Goal: Transaction & Acquisition: Obtain resource

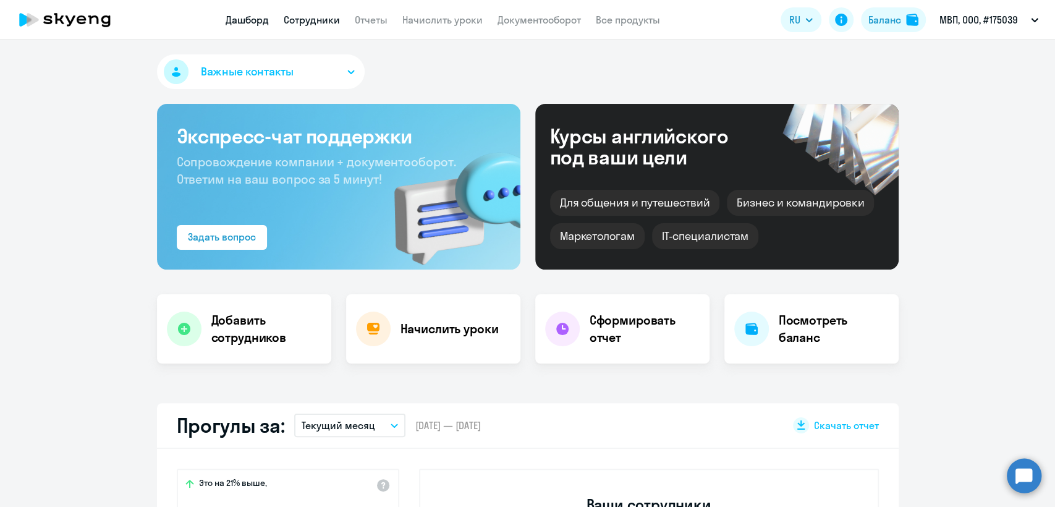
click at [334, 14] on link "Сотрудники" at bounding box center [312, 20] width 56 height 12
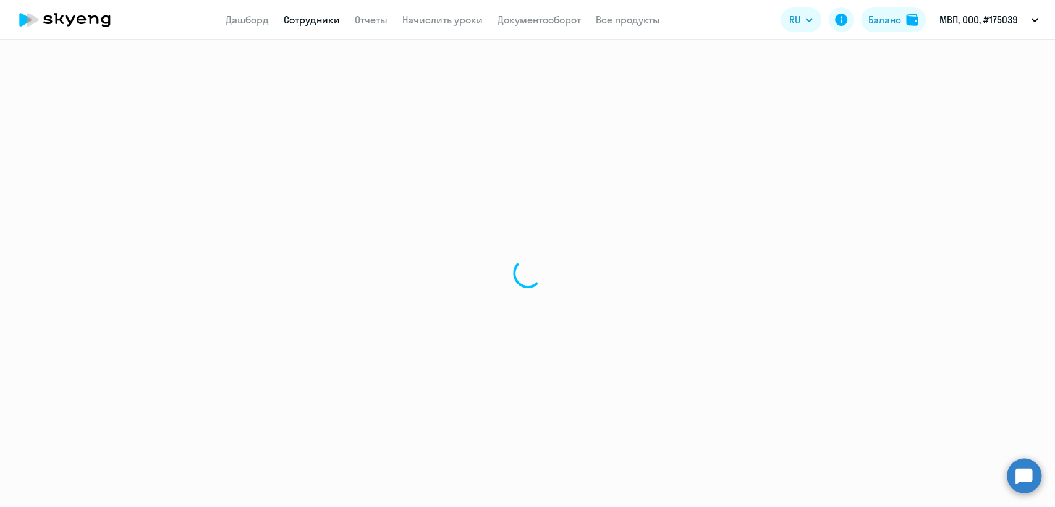
select select "30"
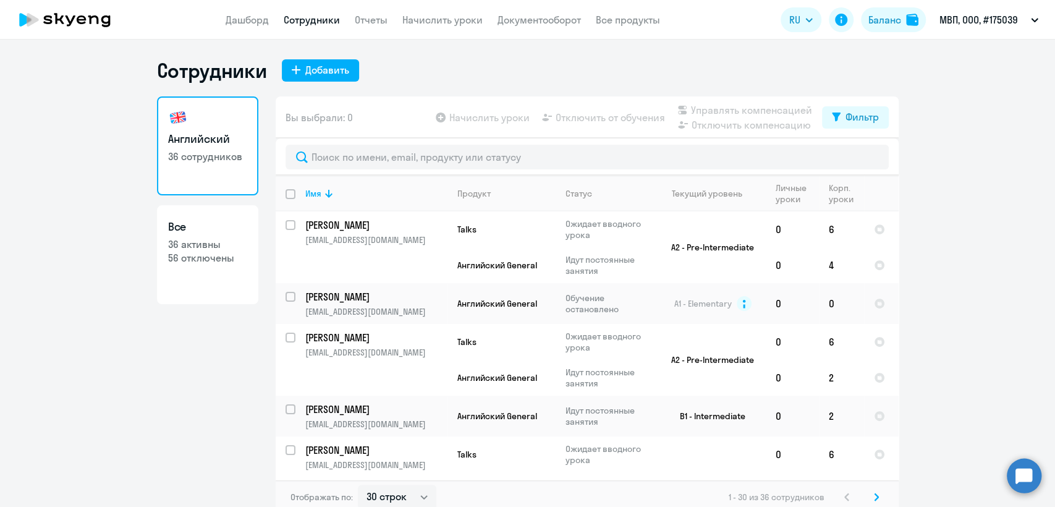
click at [193, 249] on p "36 активны" at bounding box center [207, 244] width 79 height 14
select select "30"
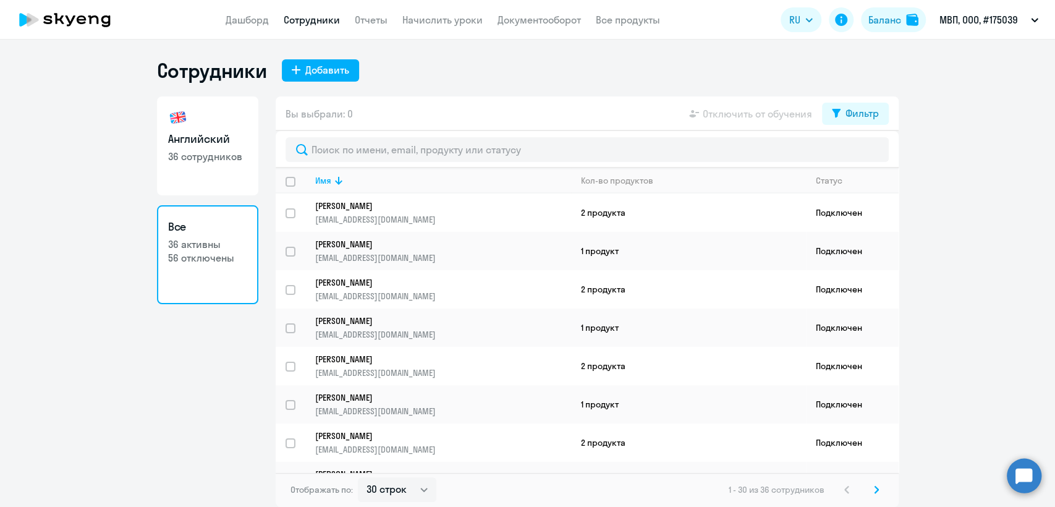
click at [195, 146] on h3 "Английский" at bounding box center [207, 139] width 79 height 16
select select "30"
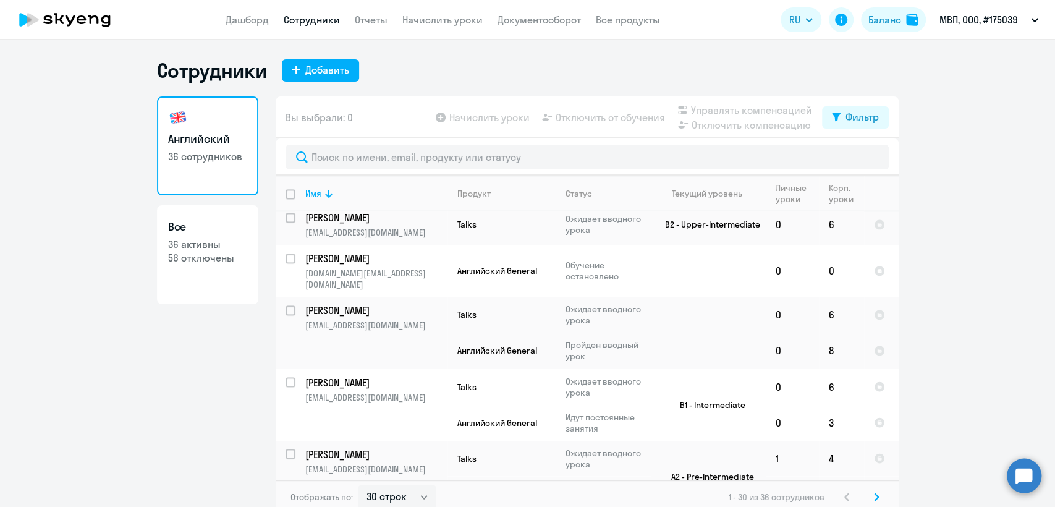
scroll to position [1378, 0]
click at [459, 193] on div "Продукт" at bounding box center [473, 193] width 33 height 11
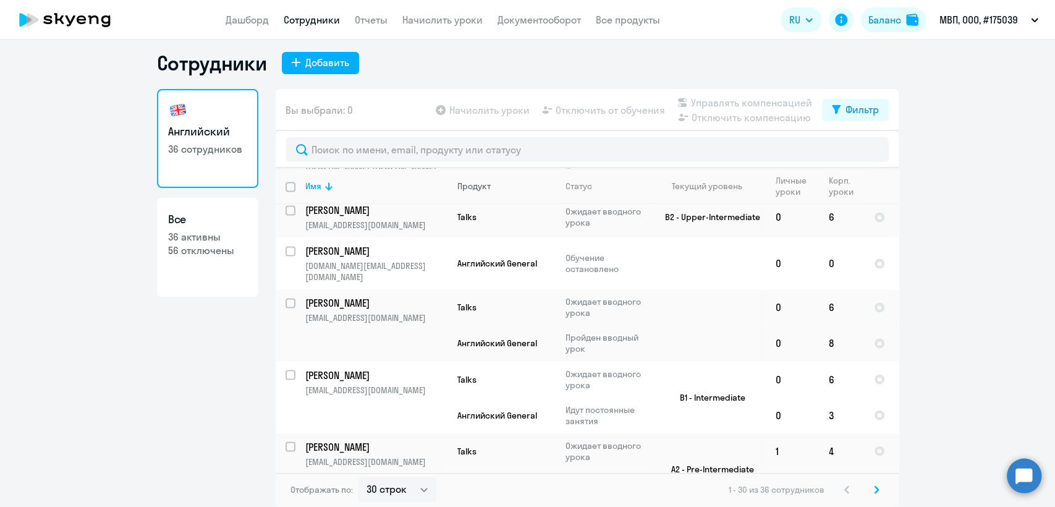
click at [470, 189] on div "Продукт" at bounding box center [473, 185] width 33 height 11
click at [572, 187] on div "Статус" at bounding box center [579, 185] width 27 height 11
click at [707, 186] on div "Текущий уровень" at bounding box center [707, 185] width 70 height 11
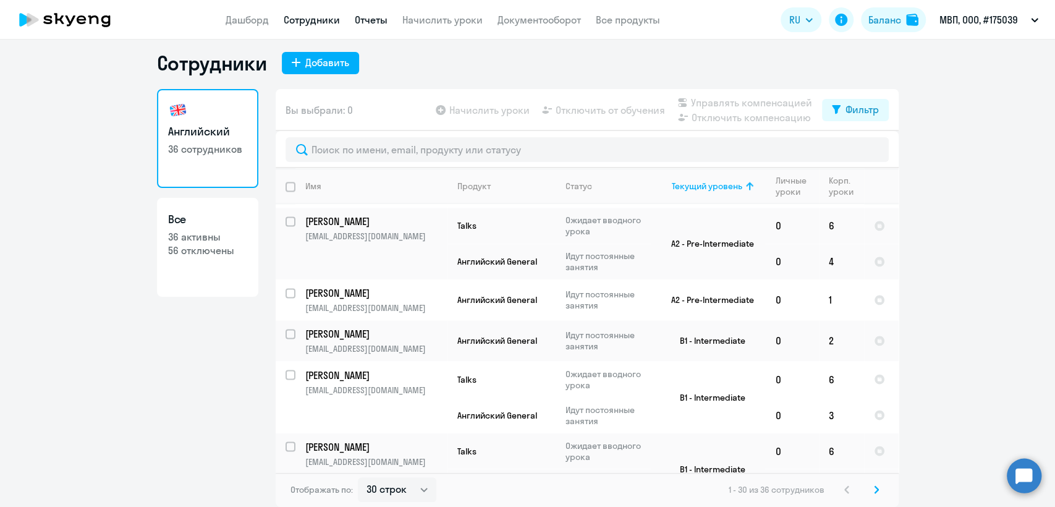
click at [367, 18] on link "Отчеты" at bounding box center [371, 20] width 33 height 12
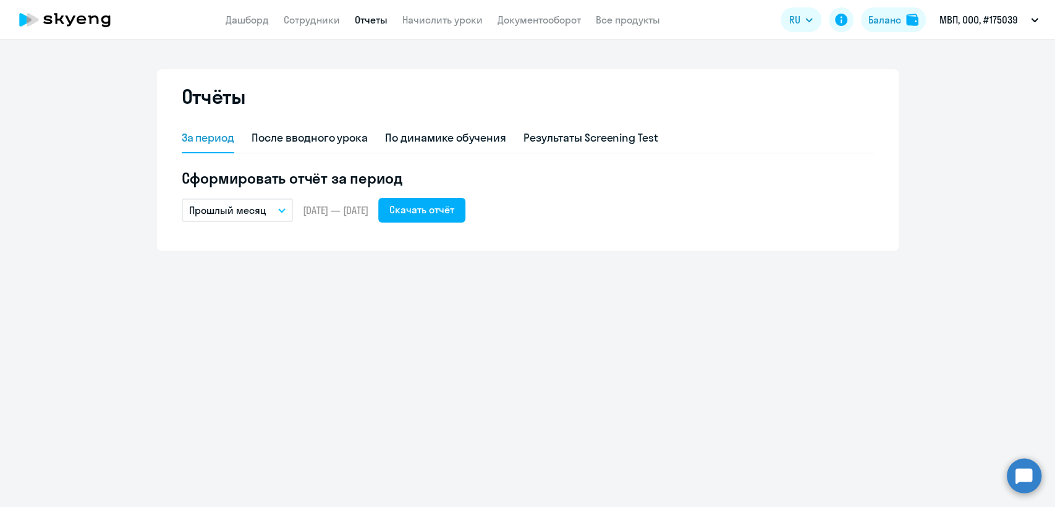
click at [247, 212] on p "Прошлый месяц" at bounding box center [227, 210] width 77 height 15
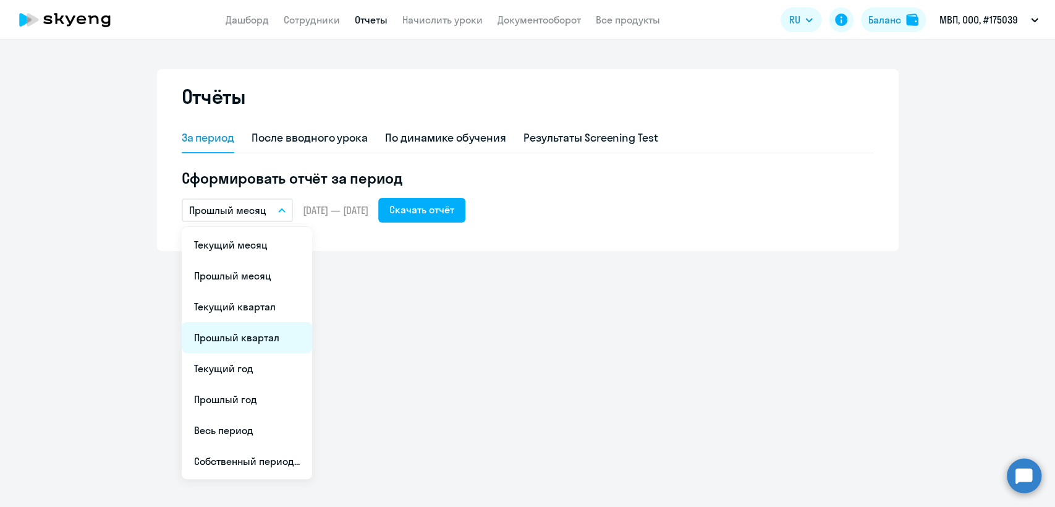
click at [274, 332] on li "Прошлый квартал" at bounding box center [247, 337] width 130 height 31
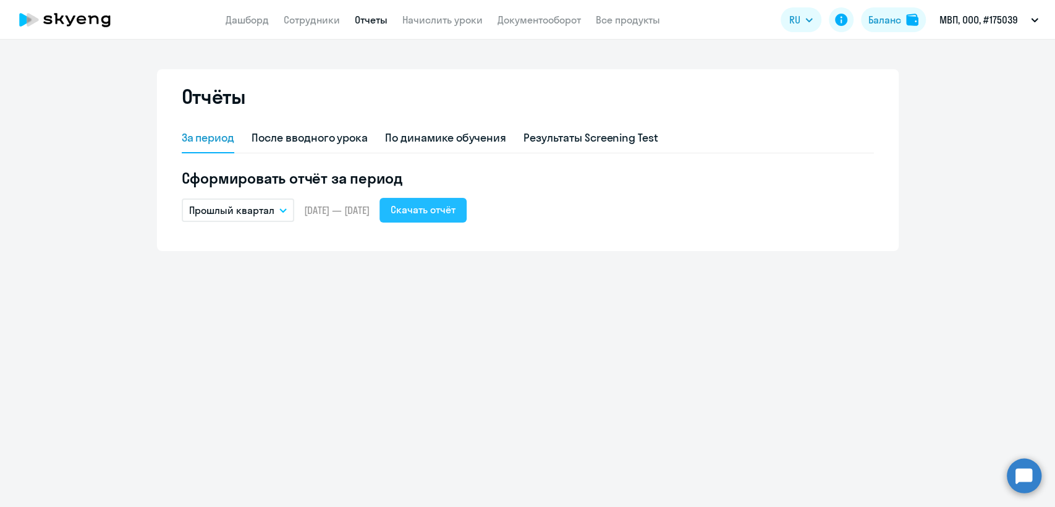
click at [456, 211] on div "Скачать отчёт" at bounding box center [423, 209] width 65 height 15
click at [319, 19] on link "Сотрудники" at bounding box center [312, 20] width 56 height 12
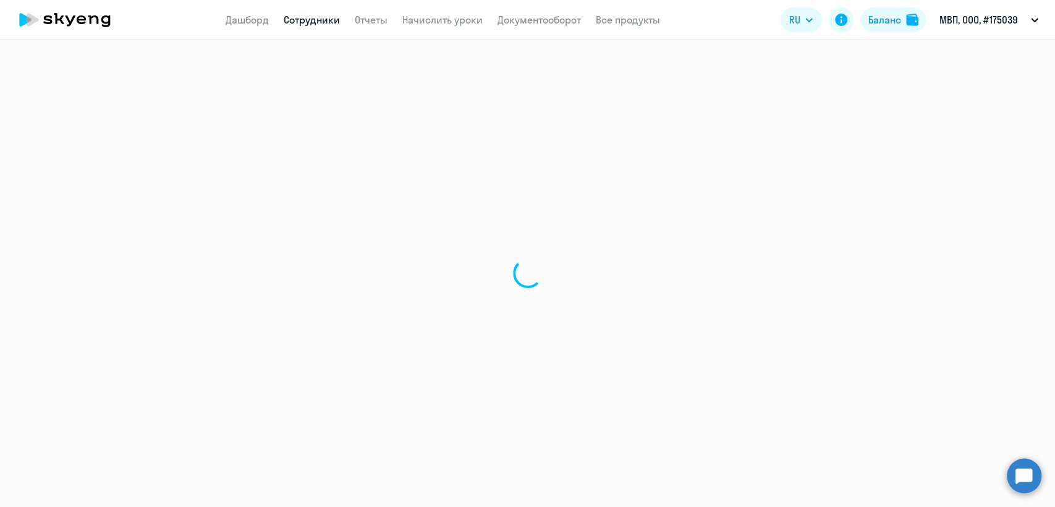
select select "30"
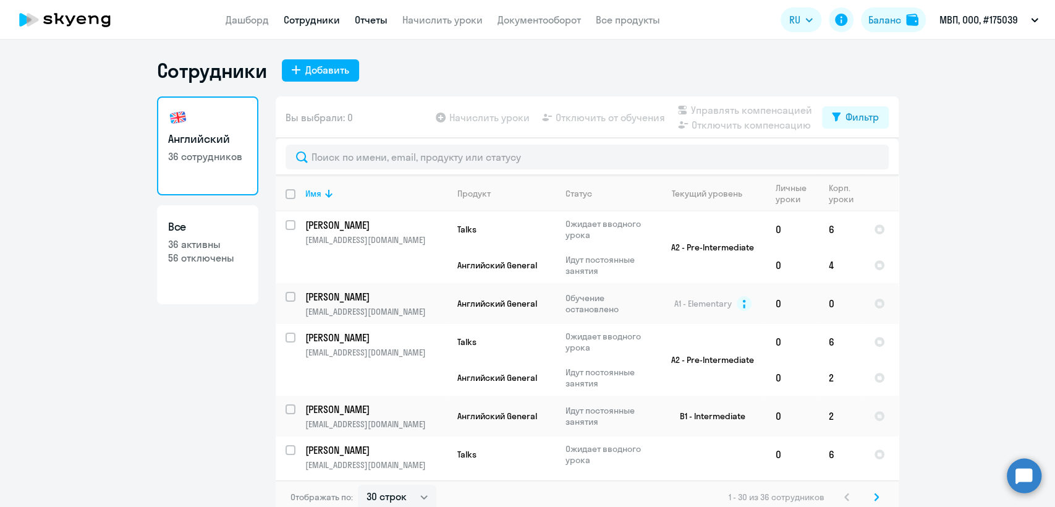
click at [376, 17] on link "Отчеты" at bounding box center [371, 20] width 33 height 12
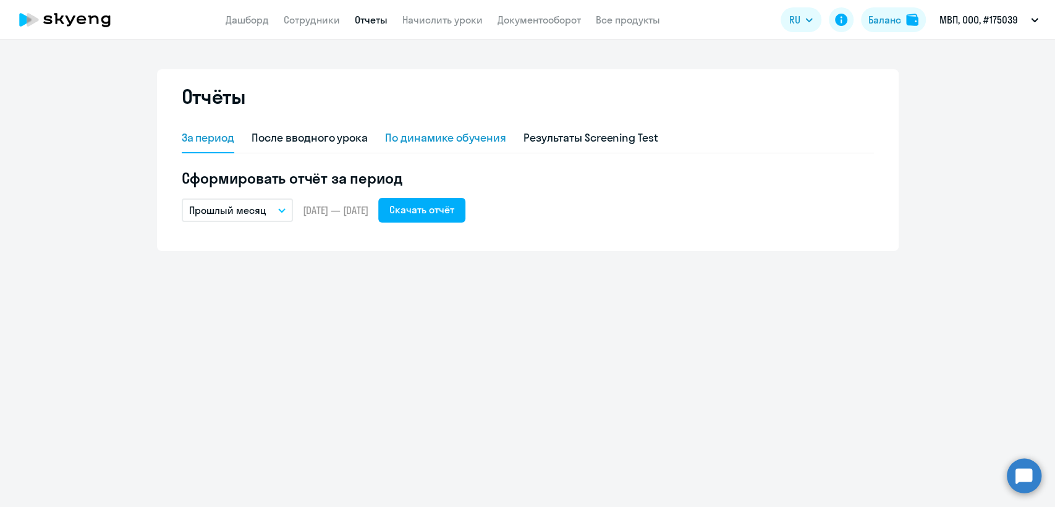
click at [445, 135] on div "По динамике обучения" at bounding box center [445, 138] width 121 height 16
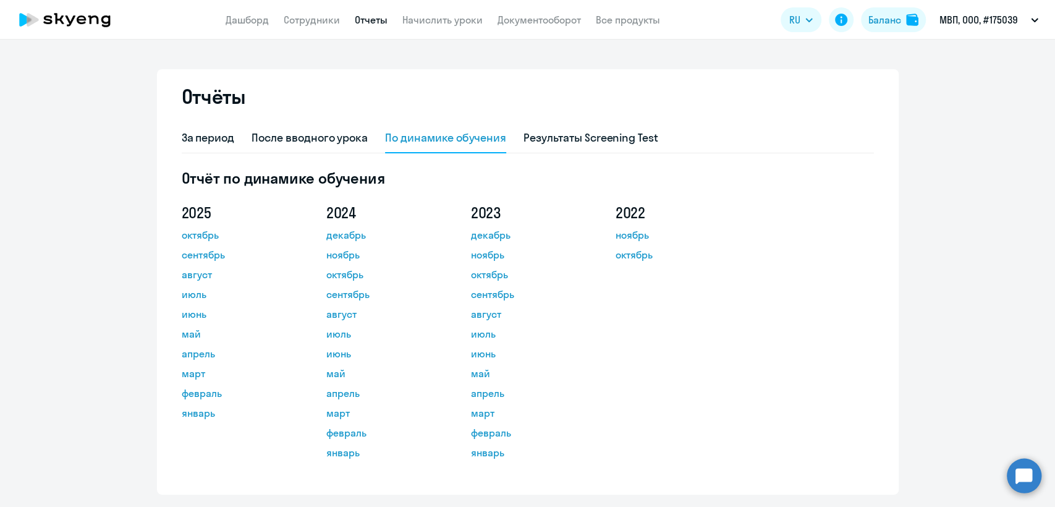
click at [229, 136] on div "За период После вводного урока По динамике обучения Результаты Screening Test" at bounding box center [528, 139] width 692 height 30
click at [211, 130] on div "За период" at bounding box center [208, 138] width 53 height 16
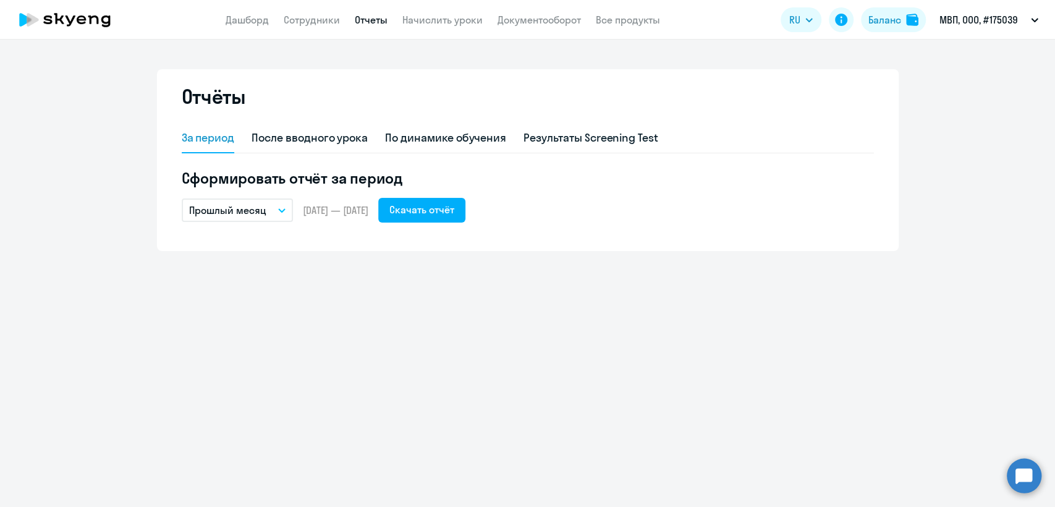
click at [216, 205] on p "Прошлый месяц" at bounding box center [227, 210] width 77 height 15
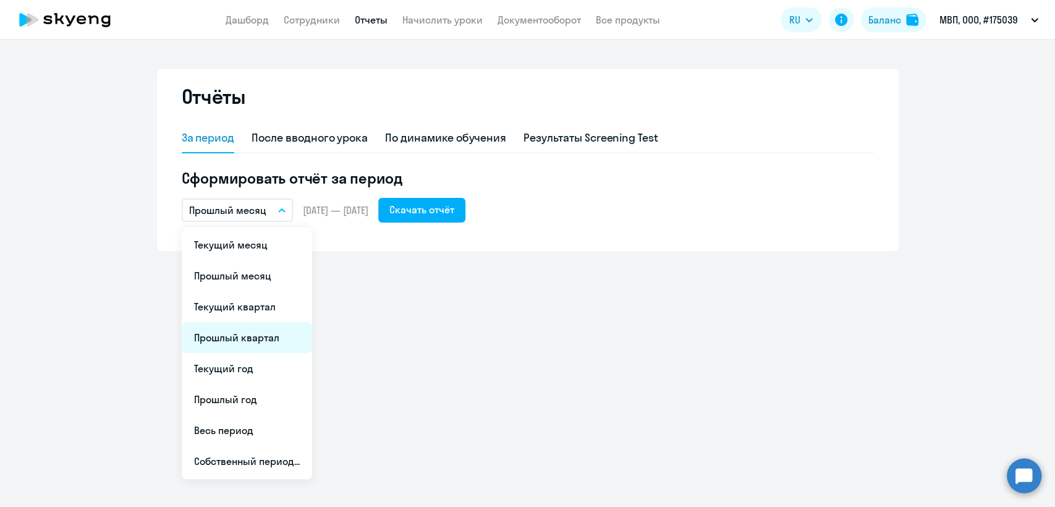
click at [265, 337] on li "Прошлый квартал" at bounding box center [247, 337] width 130 height 31
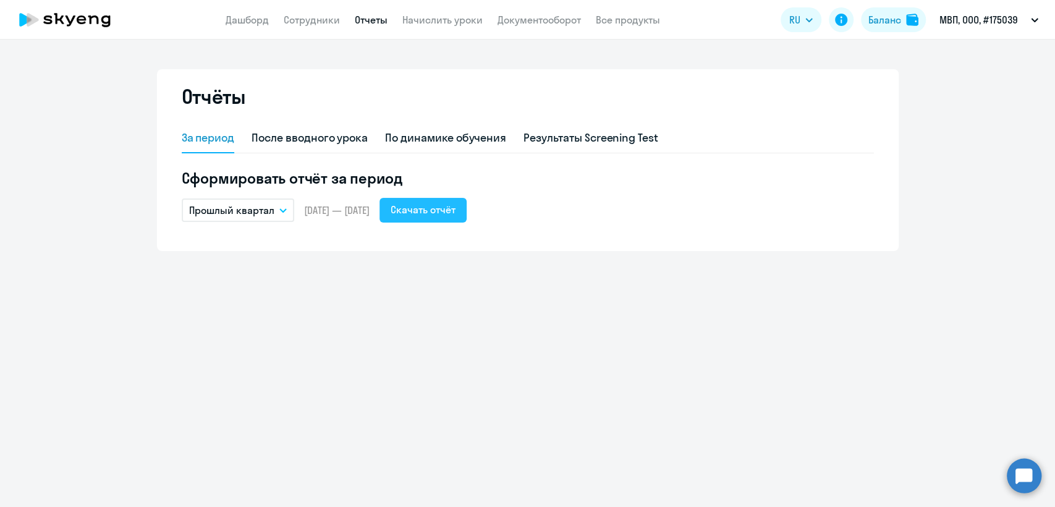
click at [450, 206] on div "Скачать отчёт" at bounding box center [423, 209] width 65 height 15
click at [320, 19] on link "Сотрудники" at bounding box center [312, 20] width 56 height 12
select select "30"
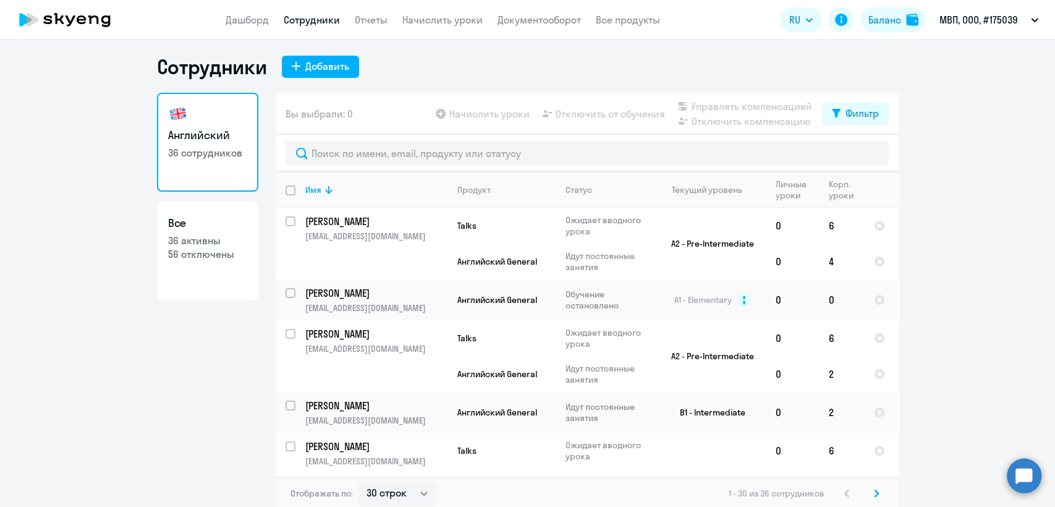
scroll to position [7, 0]
